Goal: Find contact information: Find contact information

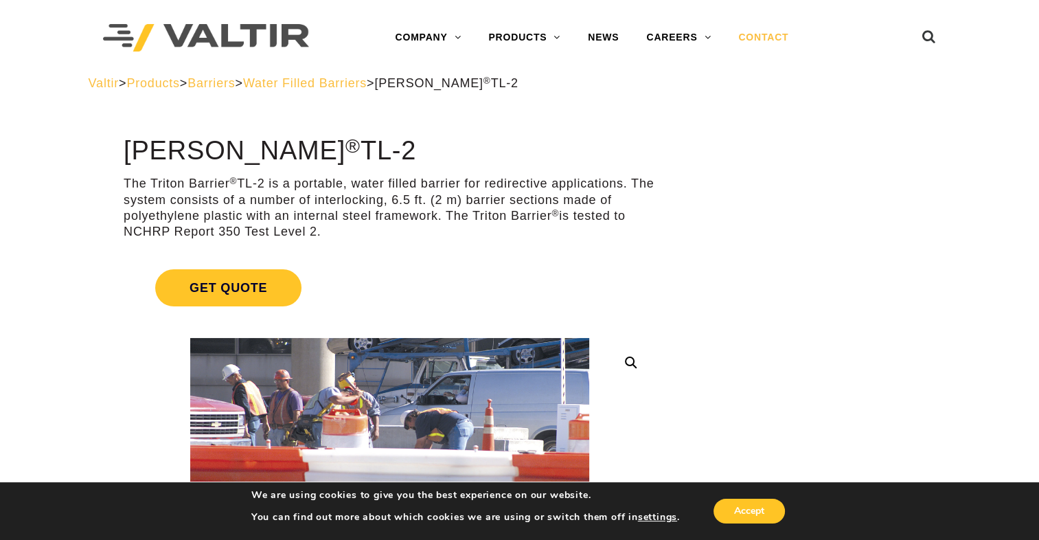
click at [755, 37] on link "CONTACT" at bounding box center [763, 37] width 78 height 27
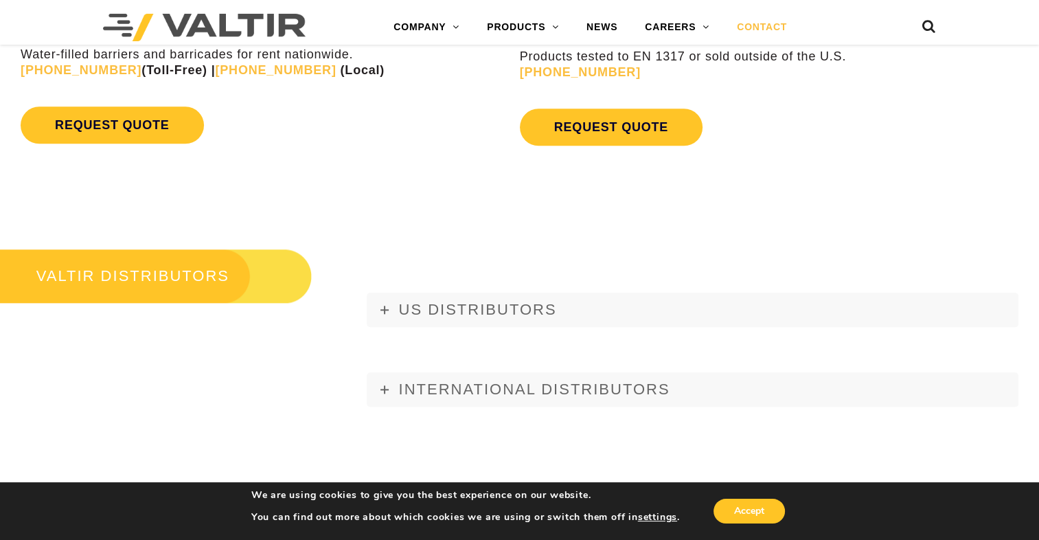
scroll to position [1427, 0]
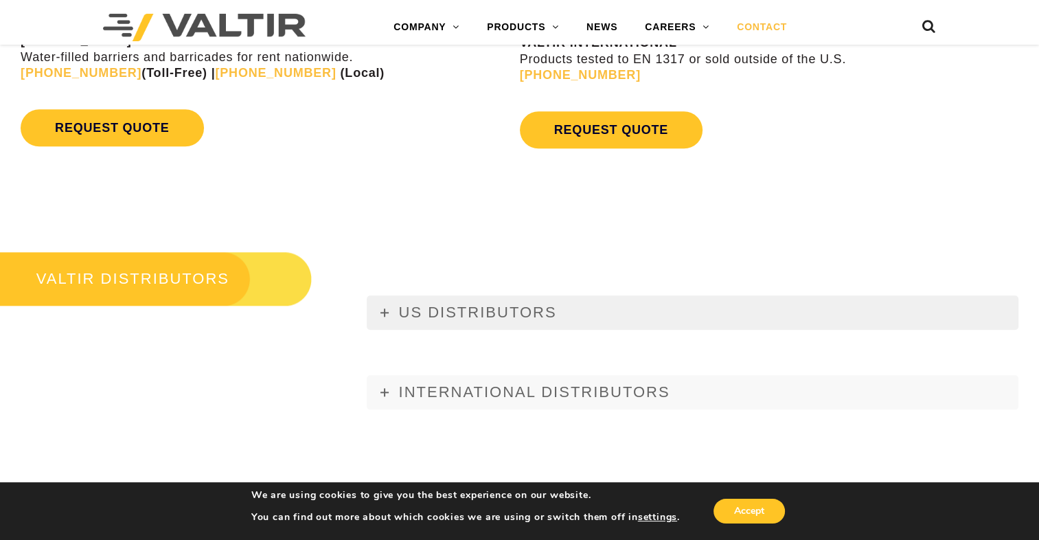
click at [483, 308] on span "US DISTRIBUTORS" at bounding box center [477, 311] width 158 height 17
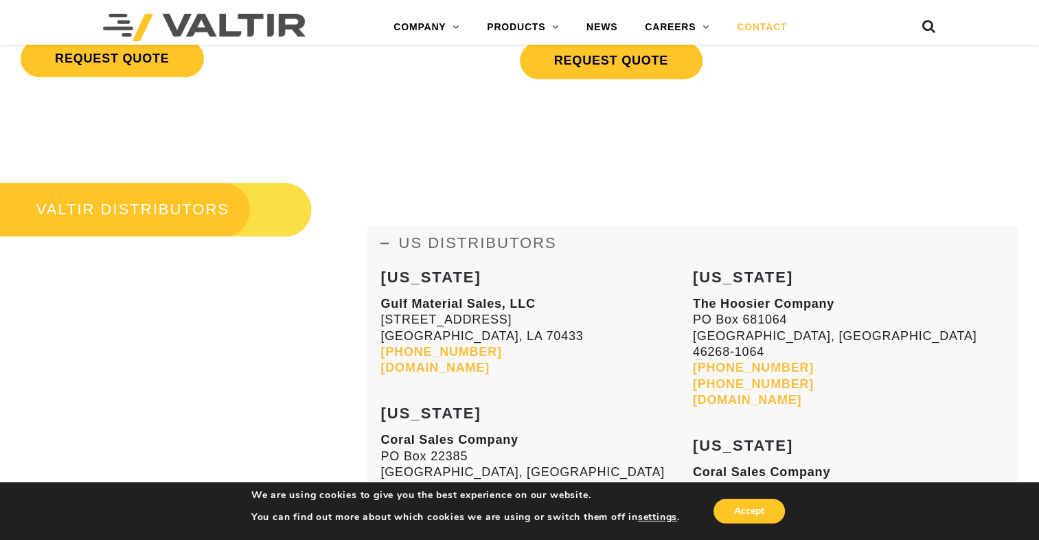
scroll to position [1564, 0]
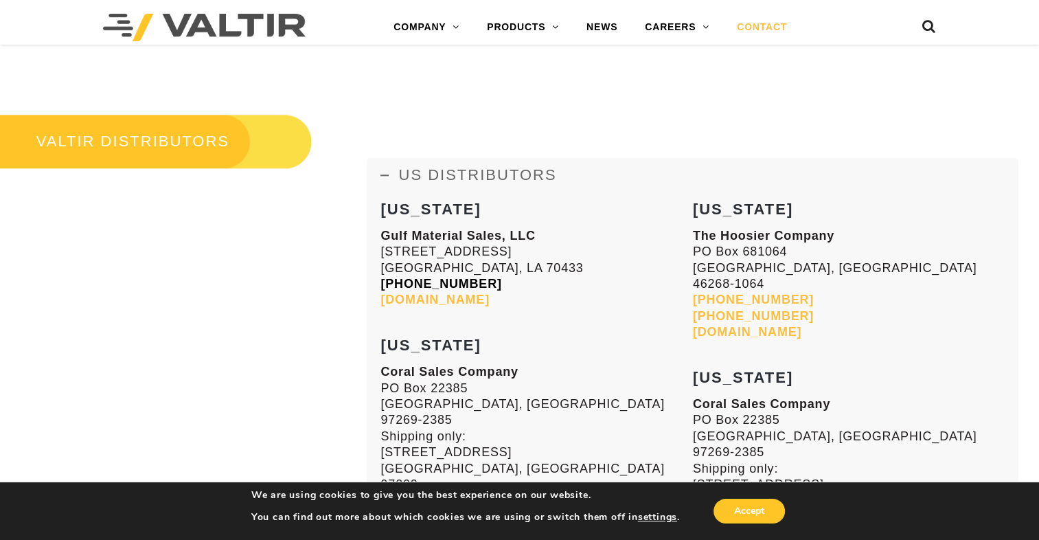
drag, startPoint x: 533, startPoint y: 294, endPoint x: 381, endPoint y: 282, distance: 152.2
click at [381, 282] on p "Gulf Material Sales, LLC [STREET_ADDRESS][PERSON_NAME] [PHONE_NUMBER] [DOMAIN_N…" at bounding box center [536, 268] width 312 height 80
copy p "[PHONE_NUMBER] [DOMAIN_NAME]"
